Goal: Transaction & Acquisition: Purchase product/service

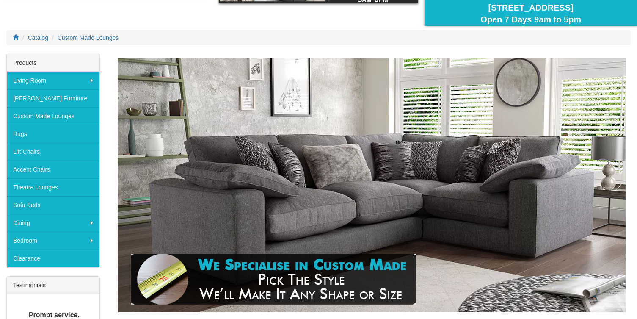
scroll to position [89, 0]
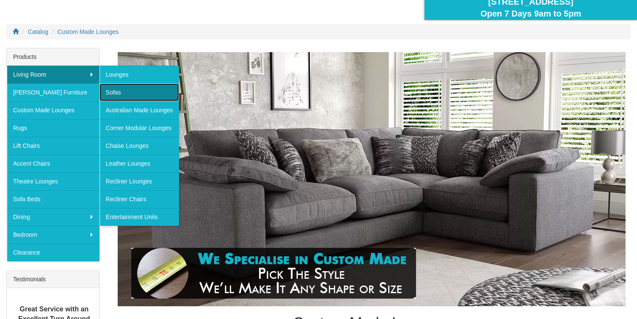
click at [125, 93] on link "Sofas" at bounding box center [140, 92] width 80 height 18
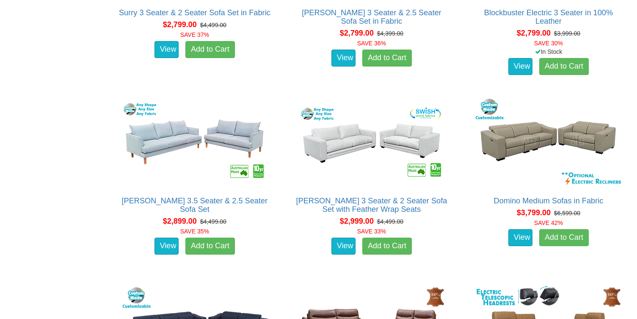
scroll to position [1955, 0]
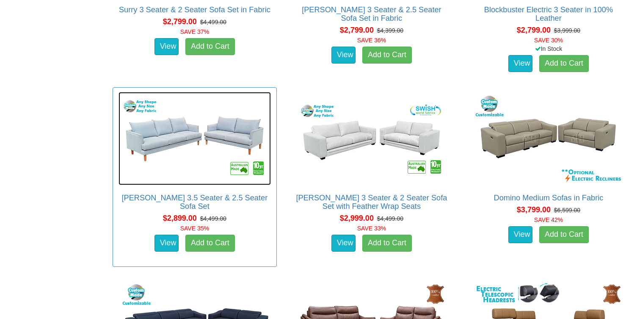
click at [191, 138] on img at bounding box center [195, 138] width 152 height 93
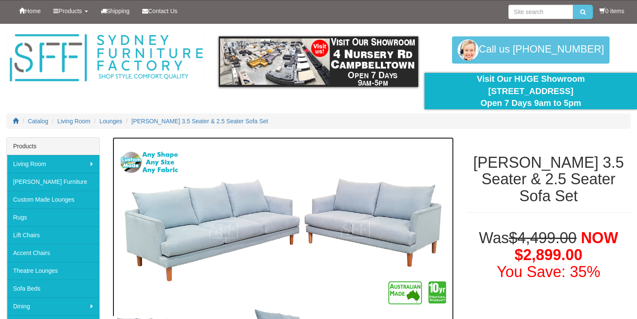
click at [172, 215] on img at bounding box center [283, 229] width 341 height 185
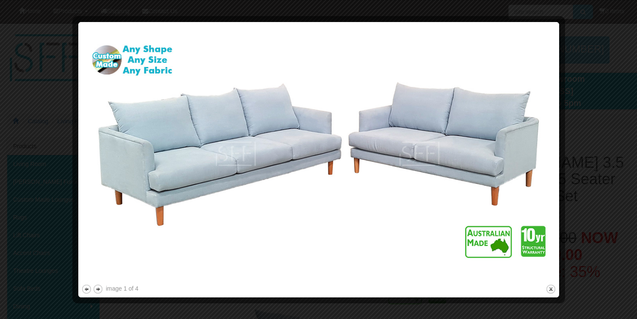
click at [576, 28] on div at bounding box center [318, 159] width 637 height 319
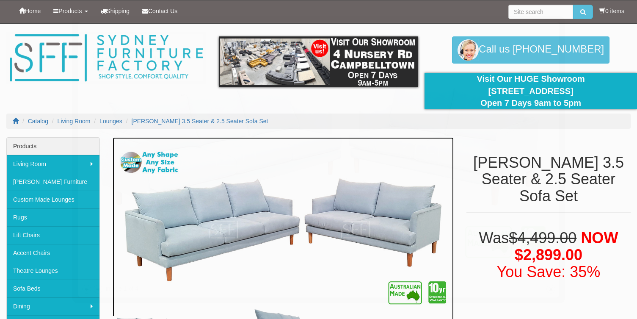
scroll to position [3, 0]
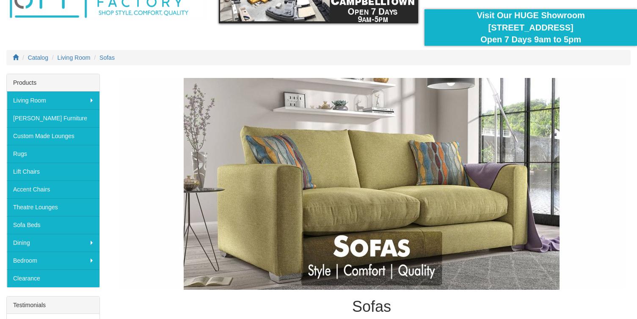
scroll to position [66, 0]
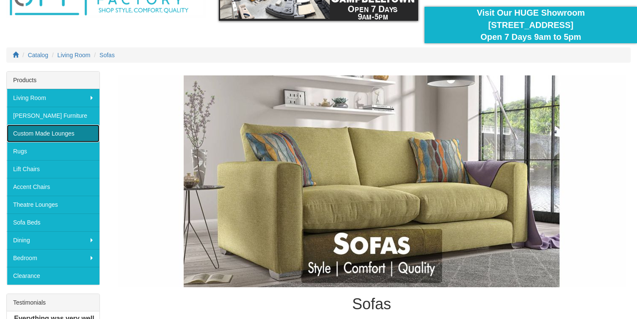
click at [67, 131] on link "Custom Made Lounges" at bounding box center [53, 134] width 93 height 18
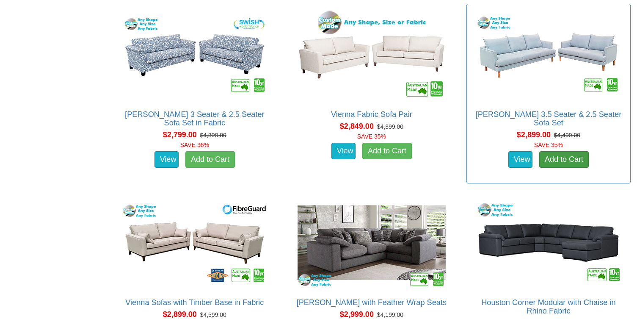
scroll to position [1889, 0]
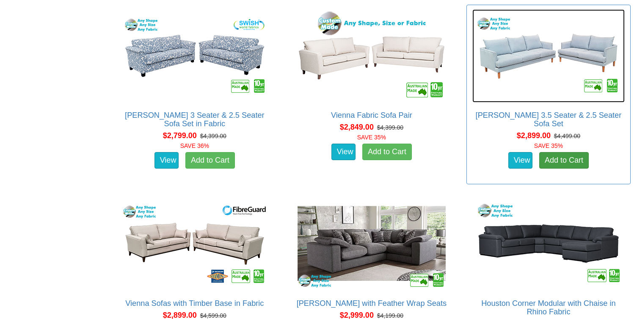
click at [591, 61] on img at bounding box center [549, 55] width 152 height 93
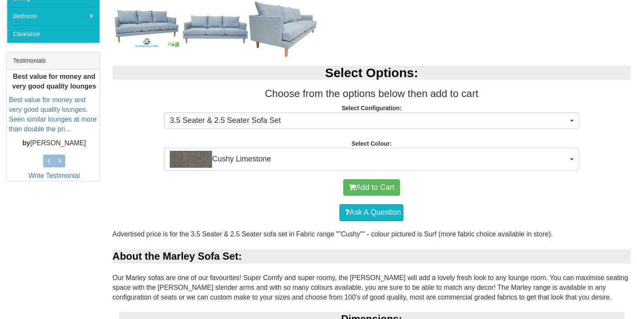
scroll to position [316, 0]
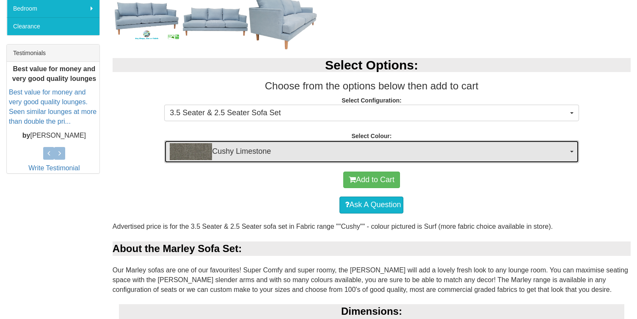
click at [502, 144] on span "Cushy Limestone" at bounding box center [369, 151] width 398 height 17
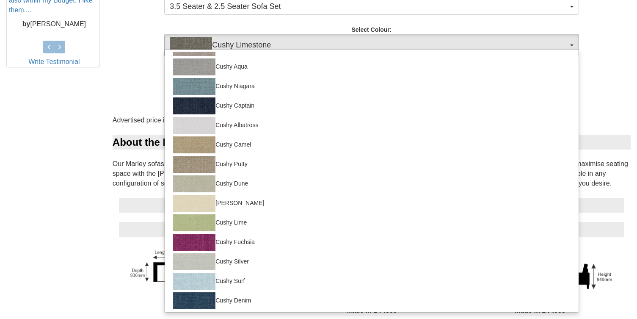
scroll to position [559, 0]
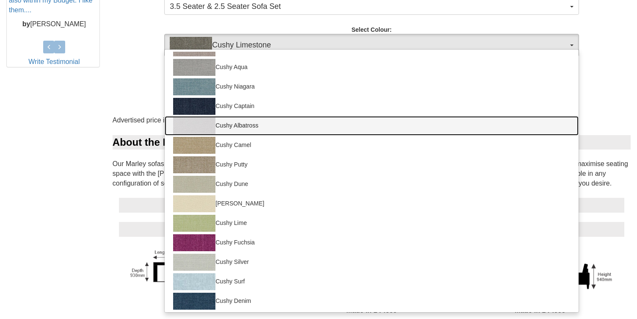
click at [361, 125] on link "Cushy Albatross" at bounding box center [372, 125] width 414 height 19
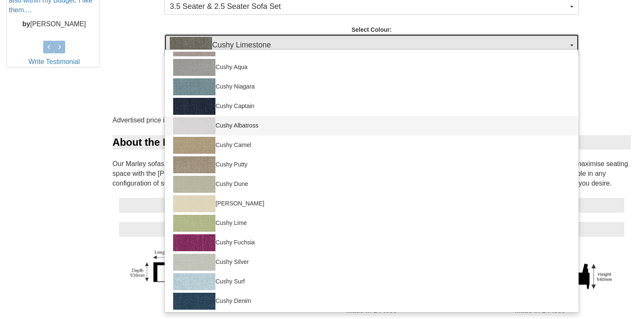
select select "1288"
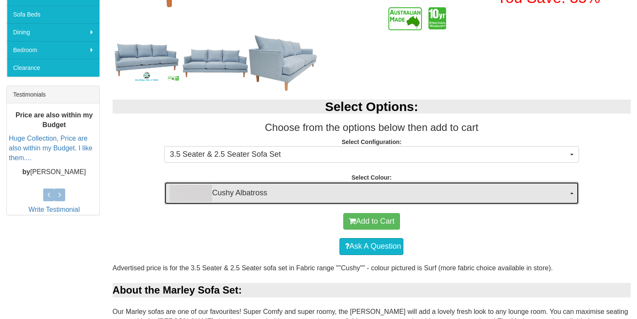
scroll to position [274, 0]
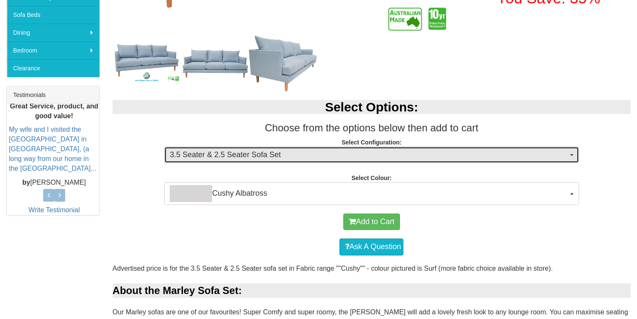
click at [473, 161] on button "3.5 Seater & 2.5 Seater Sofa Set" at bounding box center [371, 155] width 415 height 17
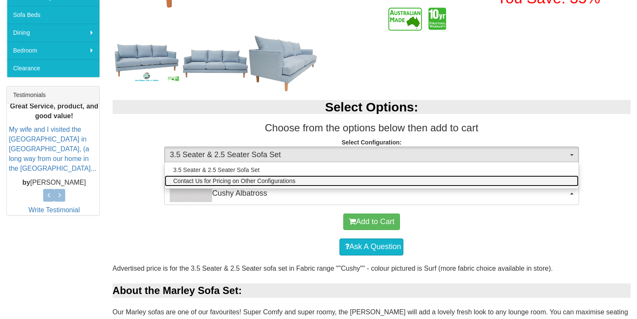
click at [470, 179] on link "Contact Us for Pricing on Other Configurations" at bounding box center [372, 180] width 414 height 11
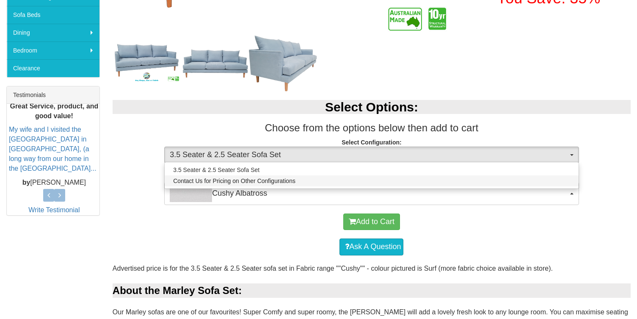
select select "1628"
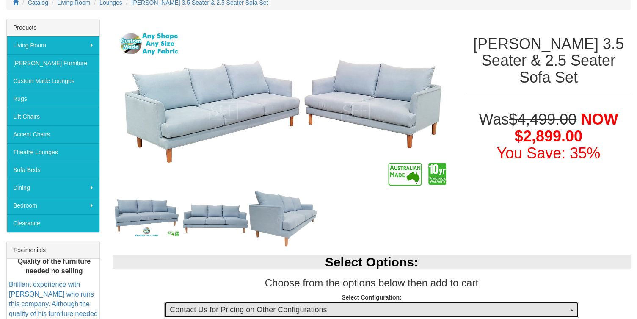
scroll to position [113, 0]
